Goal: Transaction & Acquisition: Purchase product/service

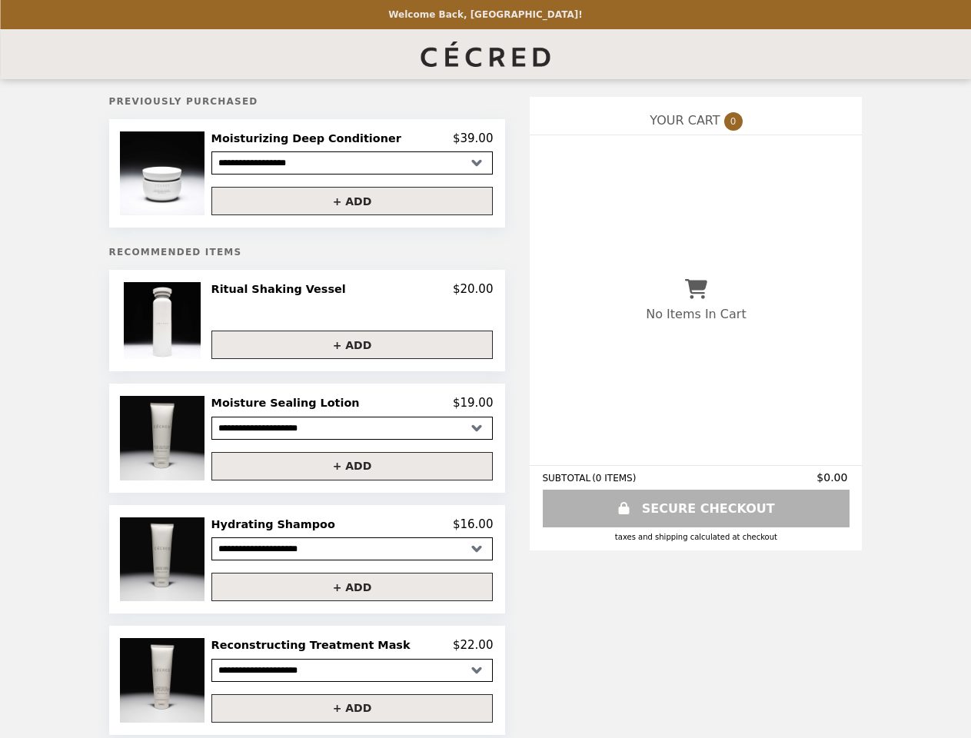
select select "**********"
click at [192, 175] on img at bounding box center [164, 173] width 88 height 84
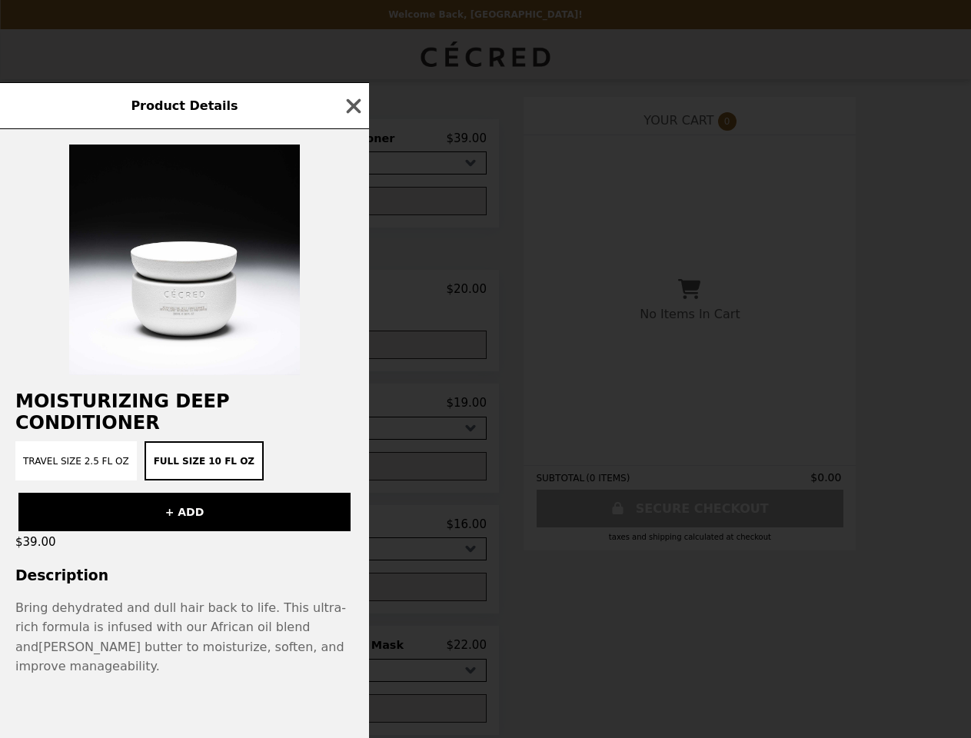
click at [351, 141] on div "Product Details Moisturizing Deep Conditioner Travel Size 2.5 fl oz Full Size 1…" at bounding box center [485, 369] width 971 height 738
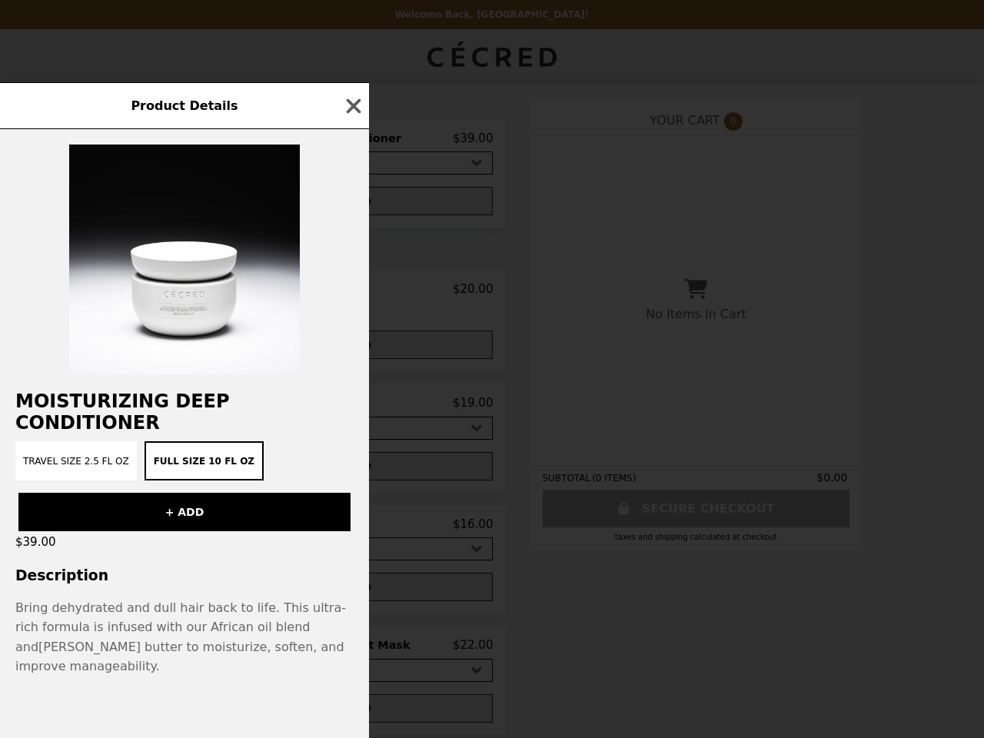
click at [351, 204] on div at bounding box center [184, 252] width 369 height 246
click at [192, 325] on div "Product Details Moisturizing Deep Conditioner Travel Size 2.5 fl oz Full Size 1…" at bounding box center [492, 369] width 984 height 738
click at [351, 294] on div "Ritual Shaking Vessel $20.00" at bounding box center [352, 289] width 282 height 14
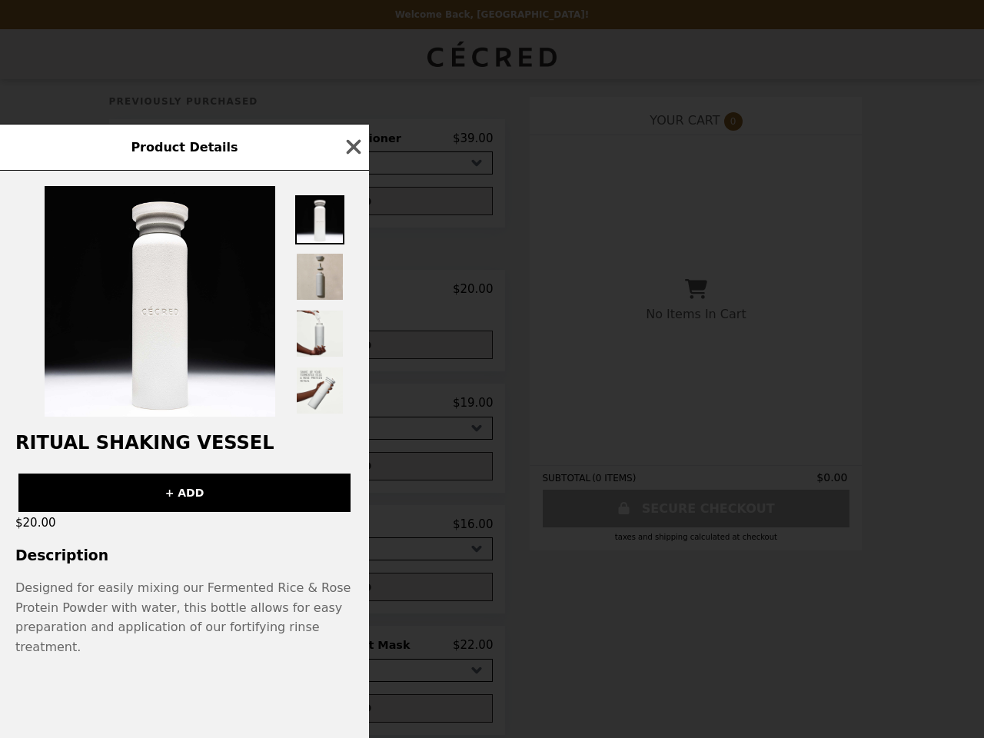
click at [351, 349] on div "Product Details Ritual Shaking Vessel + ADD $20.00 Description Designed for eas…" at bounding box center [492, 369] width 984 height 738
click at [192, 443] on div "Ritual Shaking Vessel + ADD $20.00 Description Designed for easily mixing our F…" at bounding box center [184, 454] width 369 height 567
click at [351, 408] on div "Product Details Ritual Shaking Vessel + ADD $20.00 Description Designed for eas…" at bounding box center [492, 369] width 984 height 738
click at [351, 471] on div "Product Details Ritual Shaking Vessel + ADD $20.00 Description Designed for eas…" at bounding box center [492, 369] width 984 height 738
